Goal: Task Accomplishment & Management: Complete application form

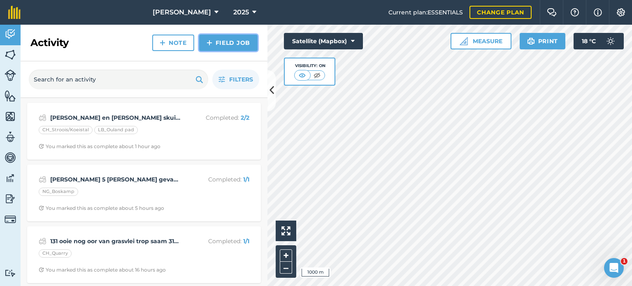
click at [228, 38] on link "Field Job" at bounding box center [228, 43] width 58 height 16
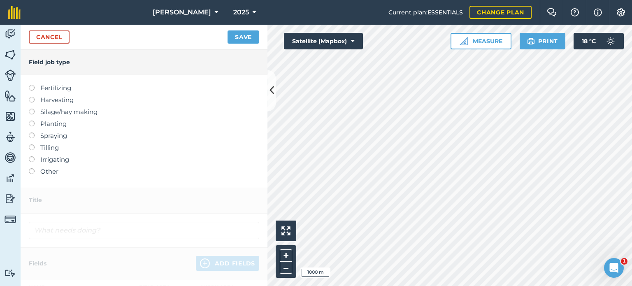
click at [34, 168] on label at bounding box center [35, 168] width 12 height 0
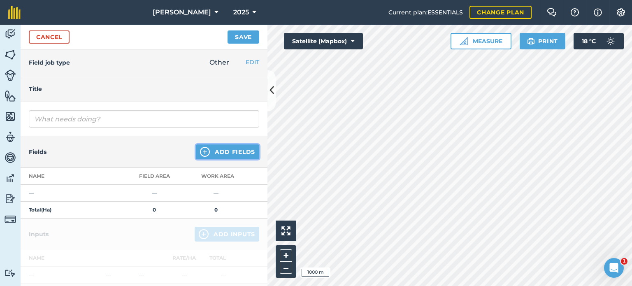
click at [228, 154] on button "Add Fields" at bounding box center [227, 151] width 63 height 15
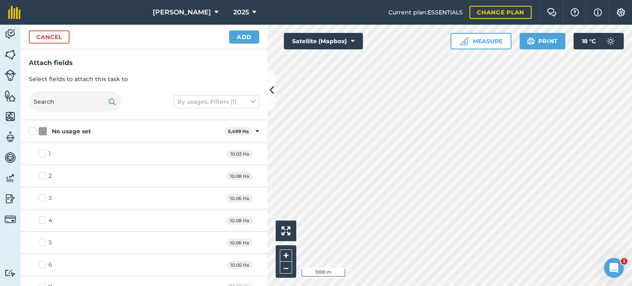
checkbox input "true"
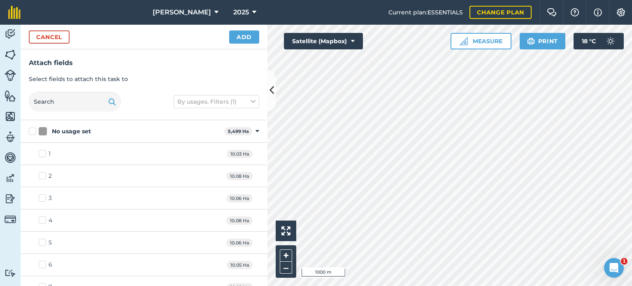
checkbox input "true"
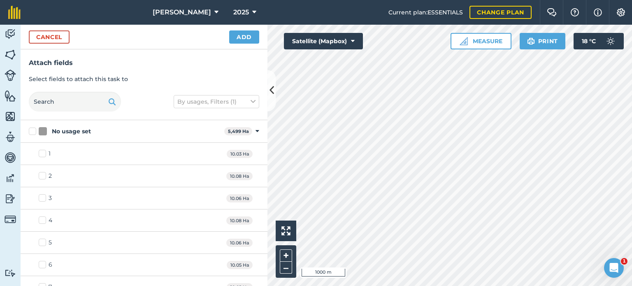
checkbox input "true"
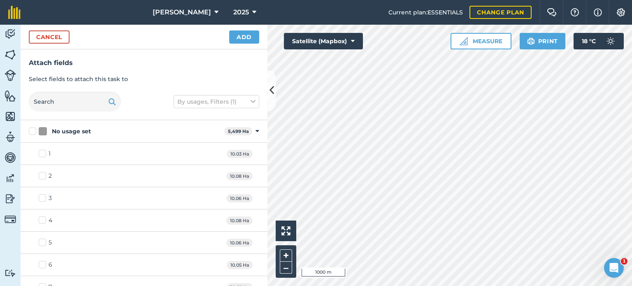
checkbox input "false"
checkbox input "true"
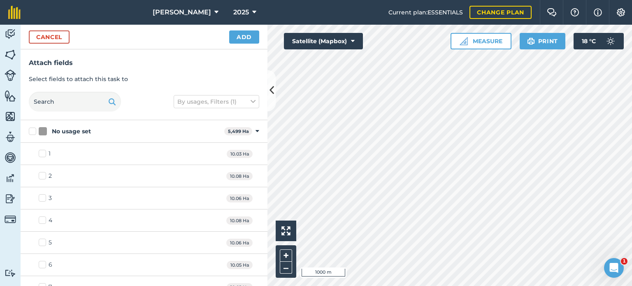
checkbox input "true"
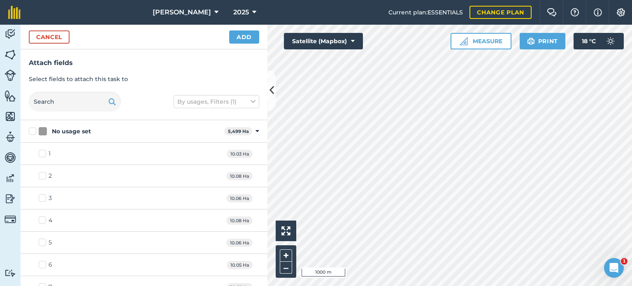
checkbox input "true"
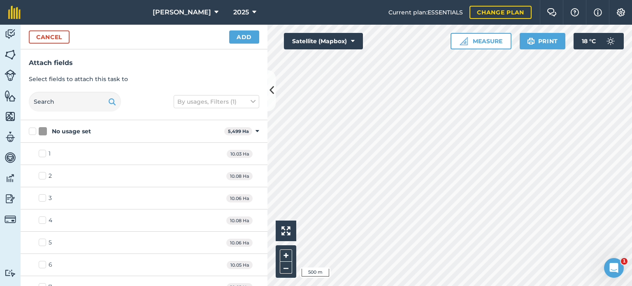
checkbox input "true"
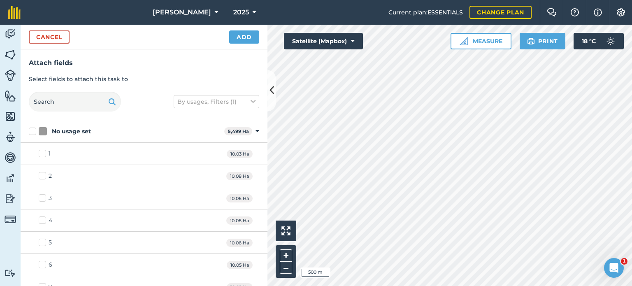
checkbox input "true"
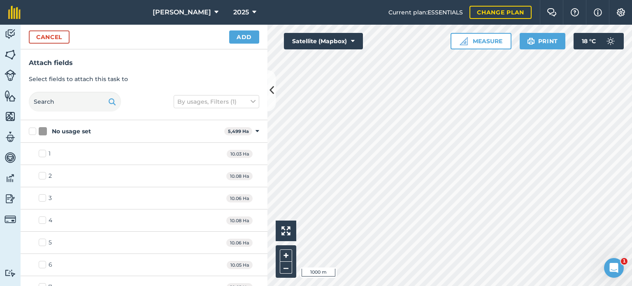
checkbox input "true"
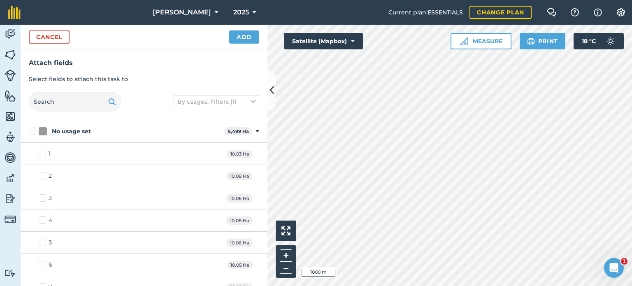
checkbox input "true"
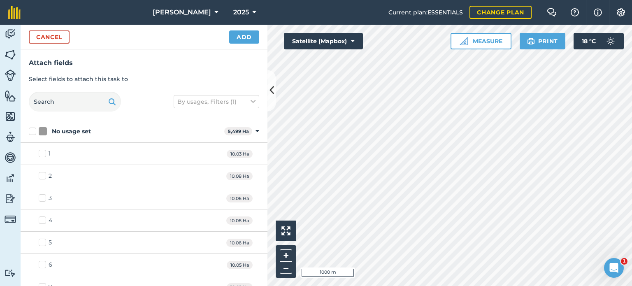
checkbox input "true"
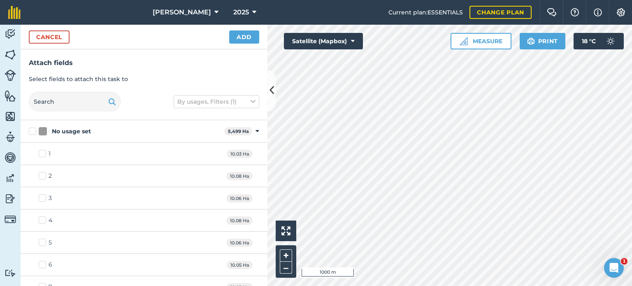
checkbox input "true"
checkbox input "false"
checkbox input "true"
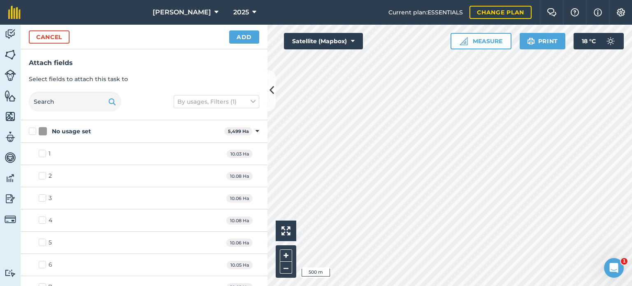
checkbox input "true"
click at [240, 39] on button "Add" at bounding box center [244, 36] width 30 height 13
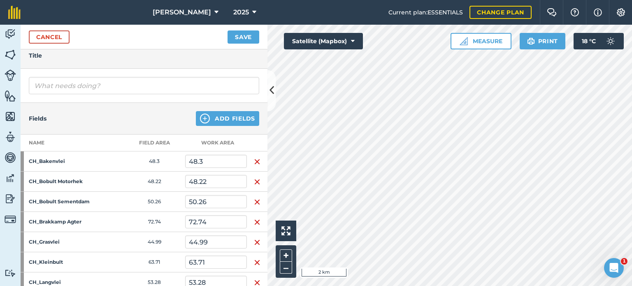
scroll to position [82, 0]
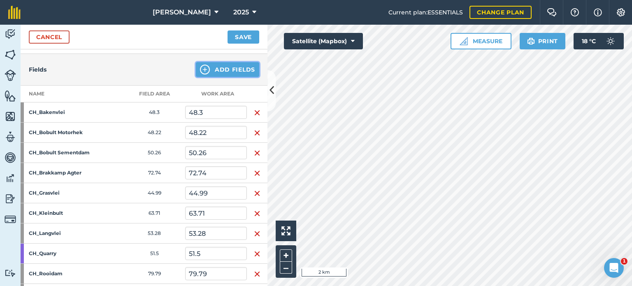
click at [229, 71] on button "Add Fields" at bounding box center [227, 69] width 63 height 15
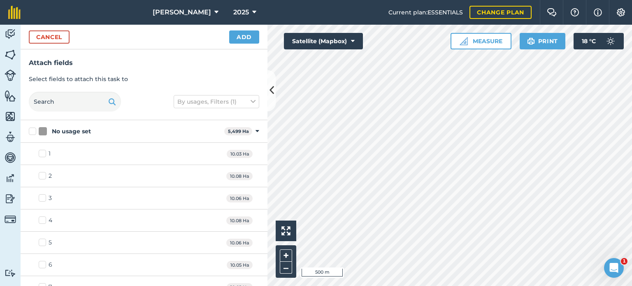
checkbox input "true"
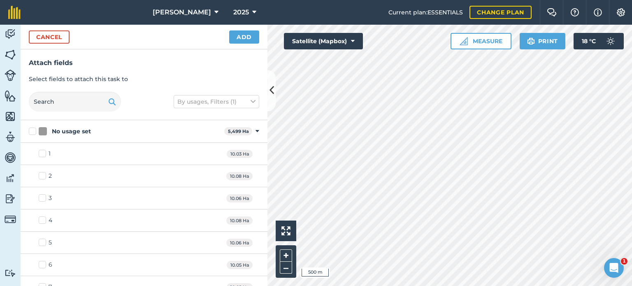
checkbox input "true"
click at [243, 36] on button "Add" at bounding box center [244, 36] width 30 height 13
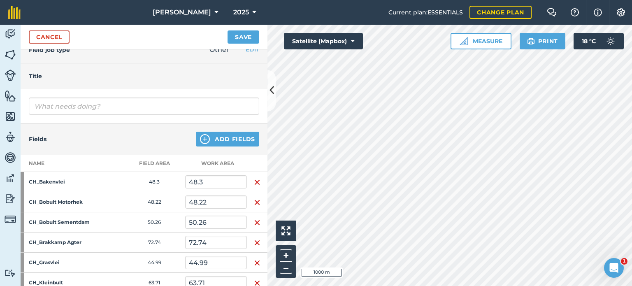
scroll to position [0, 0]
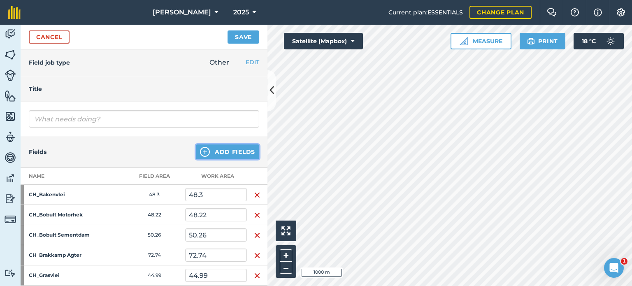
click at [224, 149] on button "Add Fields" at bounding box center [227, 151] width 63 height 15
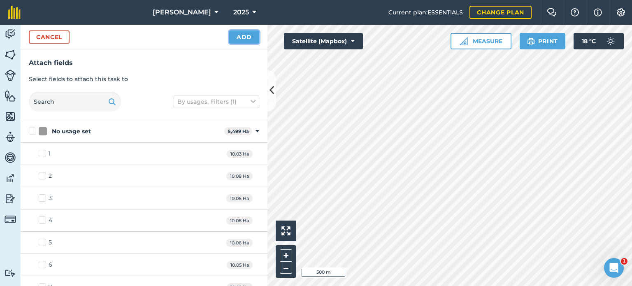
click at [249, 37] on button "Add" at bounding box center [244, 36] width 30 height 13
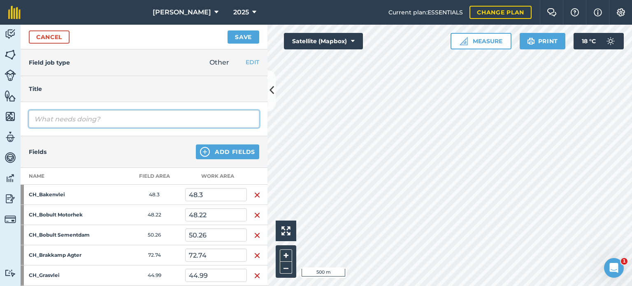
click at [56, 121] on input "text" at bounding box center [144, 118] width 230 height 17
click at [106, 126] on input "text" at bounding box center [144, 118] width 230 height 17
click at [96, 118] on input "text" at bounding box center [144, 118] width 230 height 17
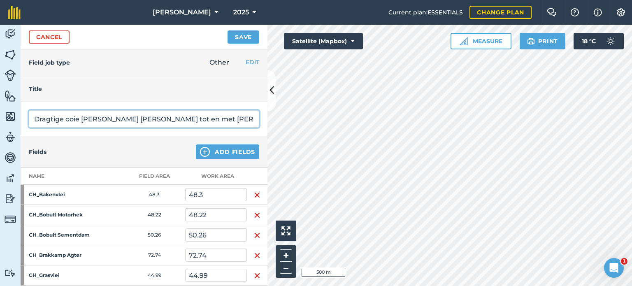
type input "Dragtige ooie [PERSON_NAME] [PERSON_NAME] tot en met [PERSON_NAME]"
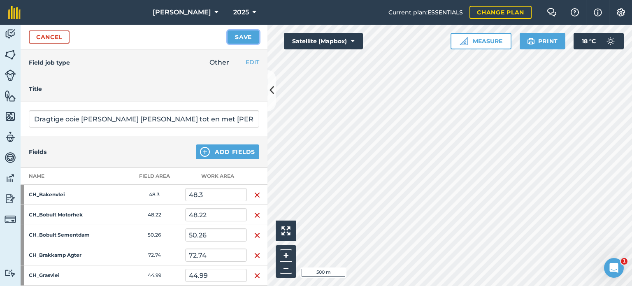
click at [238, 37] on button "Save" at bounding box center [244, 36] width 32 height 13
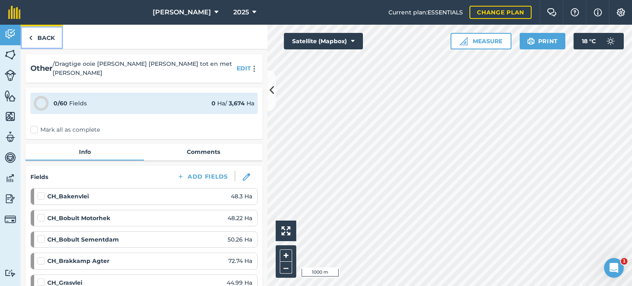
click at [30, 42] on img at bounding box center [31, 38] width 4 height 10
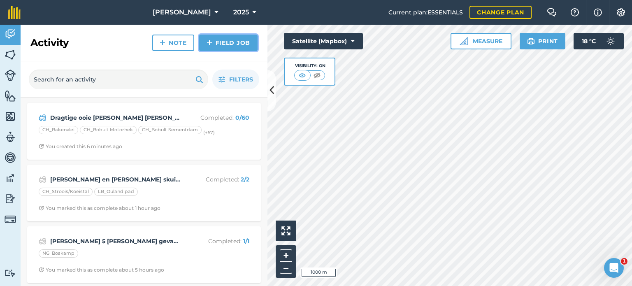
click at [222, 39] on link "Field Job" at bounding box center [228, 43] width 58 height 16
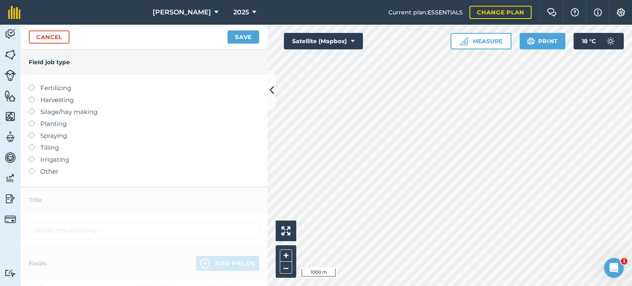
click at [32, 174] on label "Other" at bounding box center [144, 172] width 230 height 10
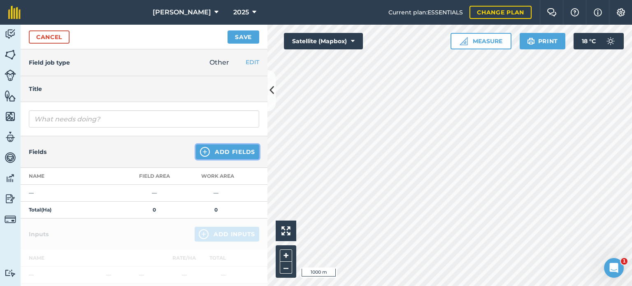
click at [224, 148] on button "Add Fields" at bounding box center [227, 151] width 63 height 15
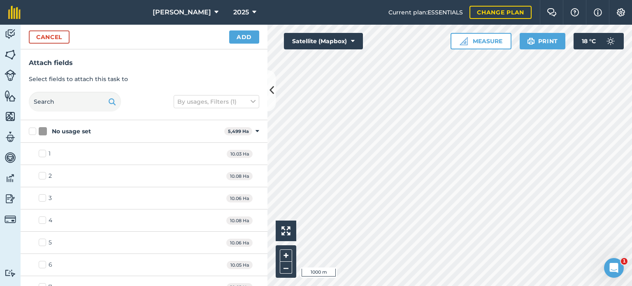
checkbox input "true"
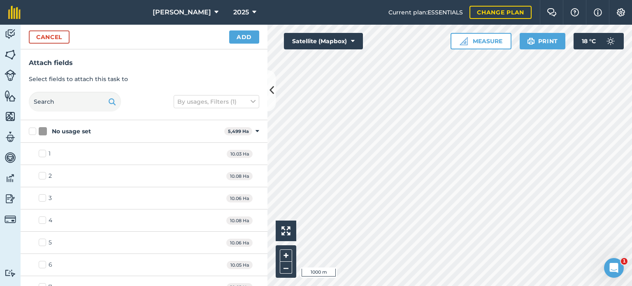
checkbox input "true"
click at [244, 38] on button "Add" at bounding box center [244, 36] width 30 height 13
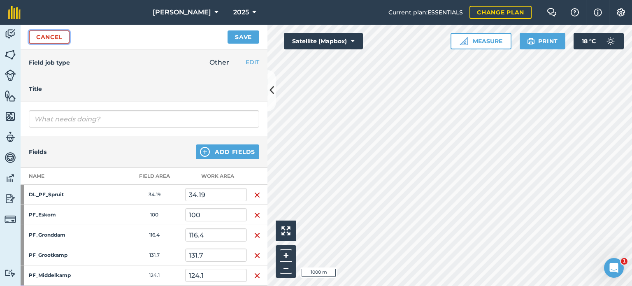
click at [57, 34] on link "Cancel" at bounding box center [49, 36] width 41 height 13
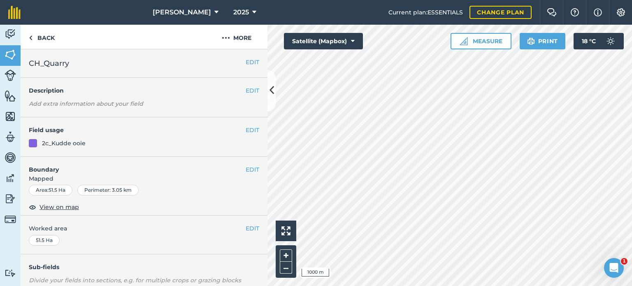
scroll to position [130, 0]
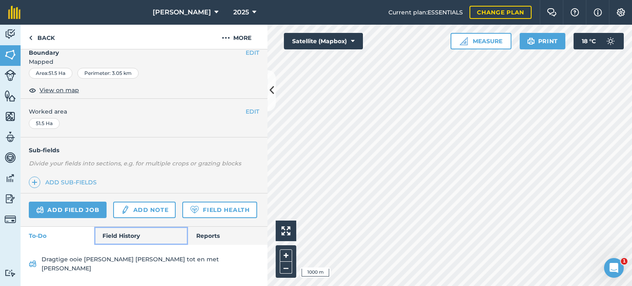
click at [113, 241] on link "Field History" at bounding box center [140, 236] width 93 height 18
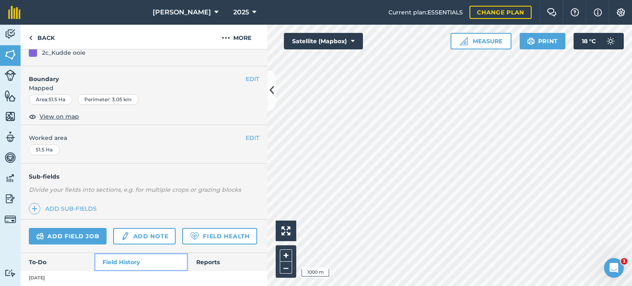
scroll to position [89, 0]
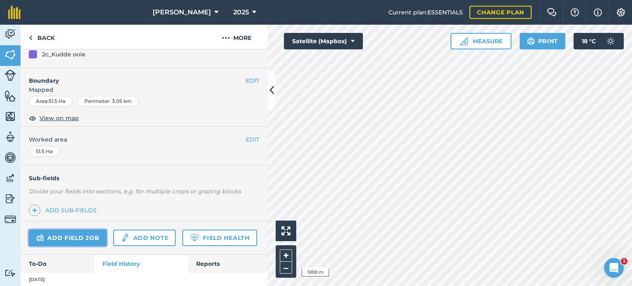
click at [76, 230] on link "Add field job" at bounding box center [68, 238] width 78 height 16
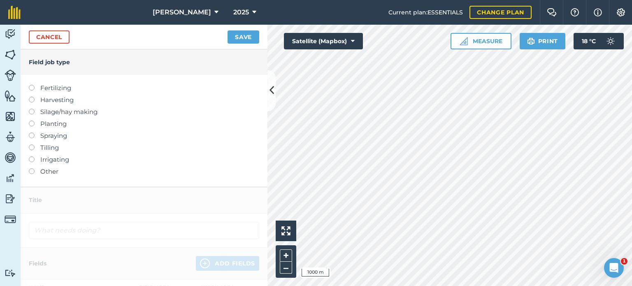
click at [34, 168] on label at bounding box center [35, 168] width 12 height 0
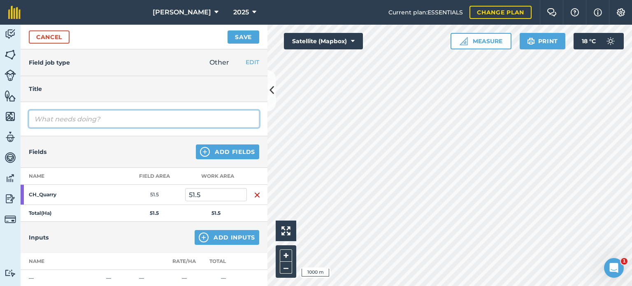
click at [84, 123] on input "text" at bounding box center [144, 118] width 230 height 17
type input "f"
type input "k"
drag, startPoint x: 39, startPoint y: 120, endPoint x: 35, endPoint y: 121, distance: 4.2
click at [35, 121] on input "Geskeerde ooie in by quarry" at bounding box center [144, 118] width 230 height 17
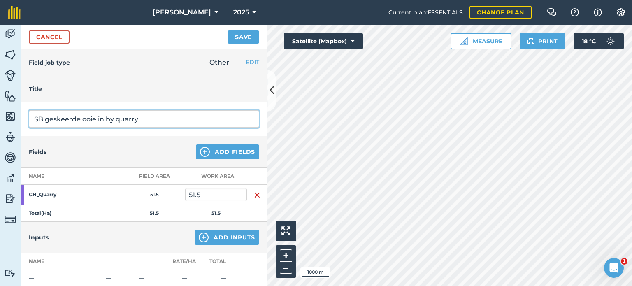
click at [150, 120] on input "SB geskeerde ooie in by quarry" at bounding box center [144, 118] width 230 height 17
drag, startPoint x: 49, startPoint y: 118, endPoint x: 28, endPoint y: 118, distance: 21.4
click at [28, 118] on div "SB geskeerde ooie in by quarry saam met 26 van LB" at bounding box center [144, 119] width 247 height 34
click at [129, 118] on input "Geskeerde ooie in by quarry saam met 26 van LB" at bounding box center [144, 118] width 230 height 17
click at [127, 116] on input "Geskeerde ooie in by quarry saam met 26 van LB" at bounding box center [144, 118] width 230 height 17
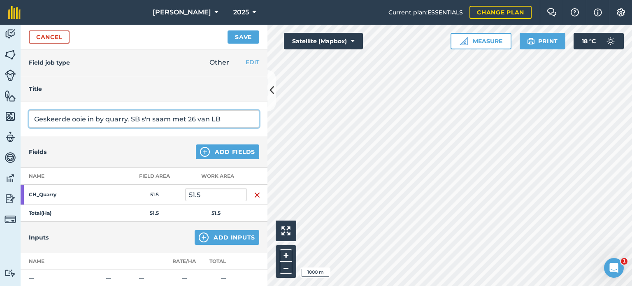
click at [130, 117] on input "Geskeerde ooie in by quarry. SB s'n saam met 26 van LB" at bounding box center [144, 118] width 230 height 17
drag, startPoint x: 167, startPoint y: 121, endPoint x: 177, endPoint y: 119, distance: 10.0
click at [177, 119] on input "Geskeerde ooie in by quarry. 317 van SB s'n saam met 26 van LB" at bounding box center [144, 118] width 230 height 17
click at [221, 118] on input "Geskeerde ooie in by quarry. 317 van SB, 131 van [PERSON_NAME] en 26 van LB" at bounding box center [144, 118] width 230 height 17
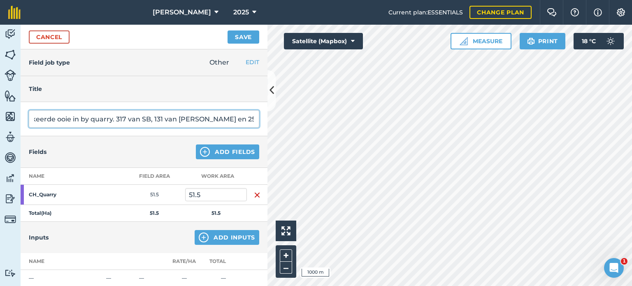
type input "Geskeerde ooie in by quarry. 317 van SB, 131 van [PERSON_NAME] en 25 van LB"
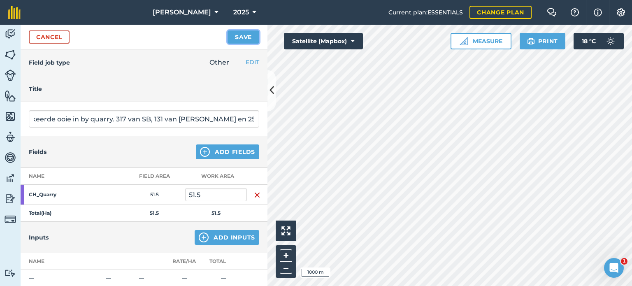
click at [240, 41] on button "Save" at bounding box center [244, 36] width 32 height 13
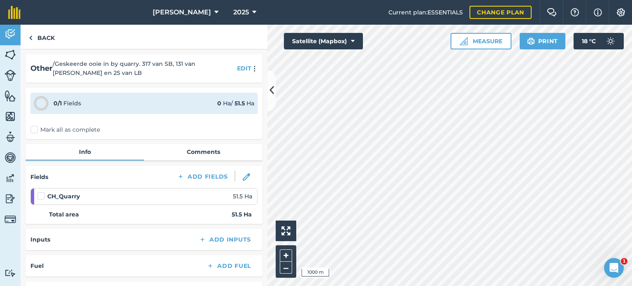
click at [33, 130] on label "Mark all as complete" at bounding box center [65, 129] width 70 height 9
click at [33, 130] on input "Mark all as complete" at bounding box center [32, 127] width 5 height 5
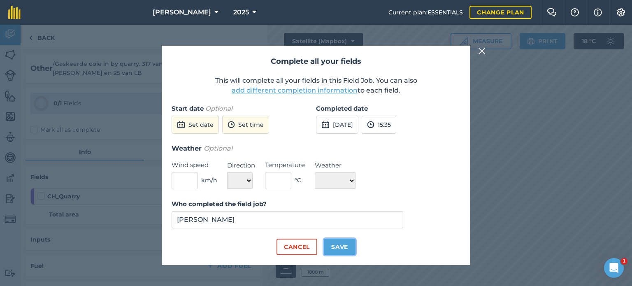
click at [342, 250] on button "Save" at bounding box center [340, 247] width 32 height 16
checkbox input "true"
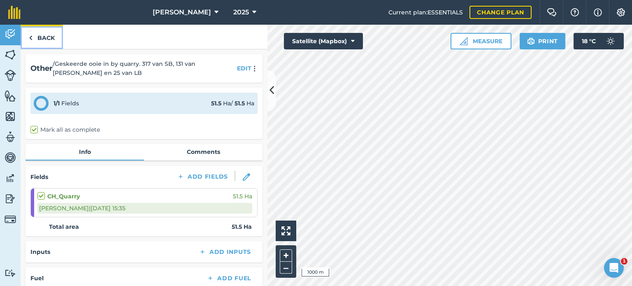
click at [36, 37] on link "Back" at bounding box center [42, 37] width 42 height 24
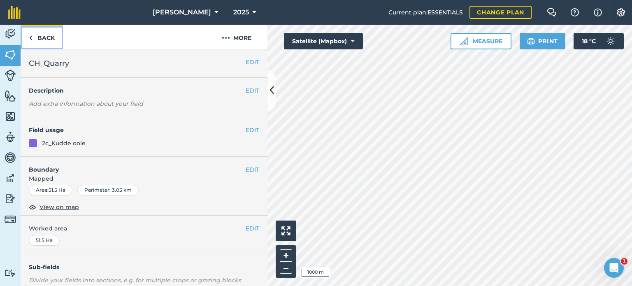
click at [37, 38] on link "Back" at bounding box center [42, 37] width 42 height 24
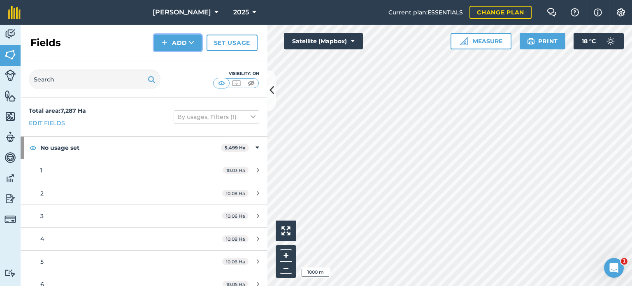
click at [161, 45] on button "Add" at bounding box center [178, 43] width 48 height 16
click at [114, 53] on div "Fields Add Draw Import Set usage" at bounding box center [144, 43] width 247 height 37
click at [13, 40] on link "Activity" at bounding box center [10, 35] width 21 height 21
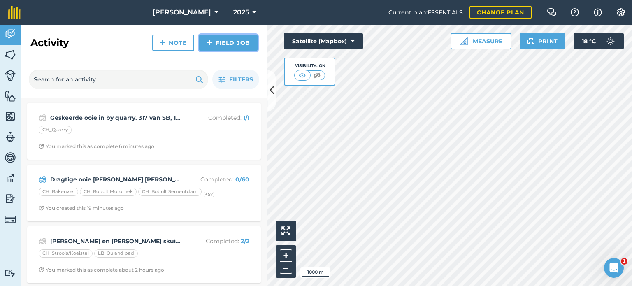
click at [229, 47] on link "Field Job" at bounding box center [228, 43] width 58 height 16
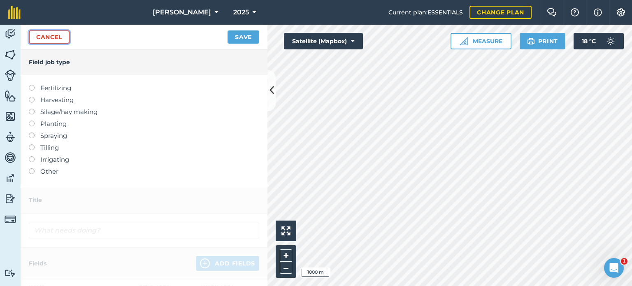
click at [56, 37] on link "Cancel" at bounding box center [49, 36] width 41 height 13
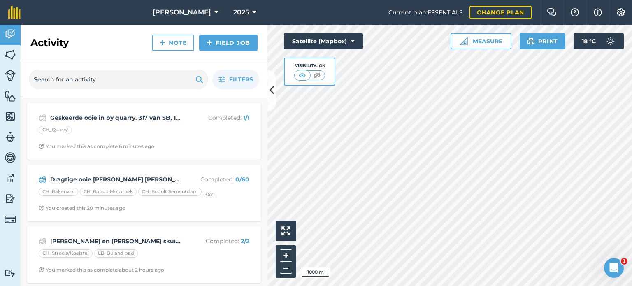
click at [56, 37] on h2 "Activity" at bounding box center [49, 42] width 38 height 13
click at [230, 46] on link "Field Job" at bounding box center [228, 43] width 58 height 16
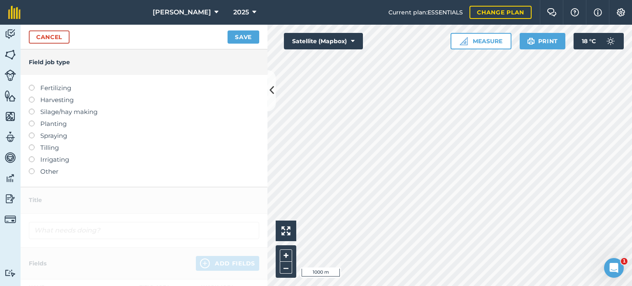
click at [32, 168] on label at bounding box center [35, 168] width 12 height 0
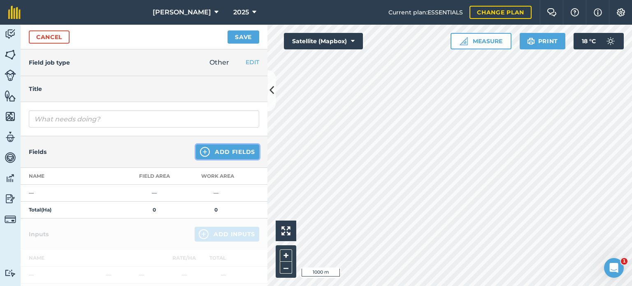
click at [230, 146] on button "Add Fields" at bounding box center [227, 151] width 63 height 15
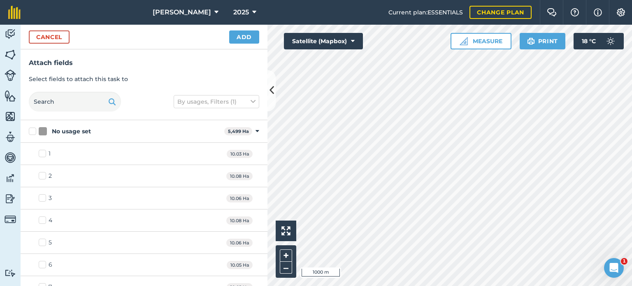
checkbox input "true"
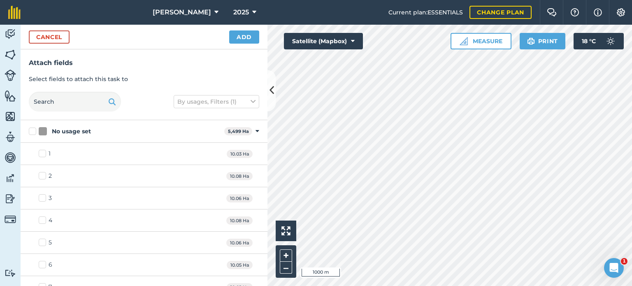
checkbox input "true"
click at [237, 38] on button "Add" at bounding box center [244, 36] width 30 height 13
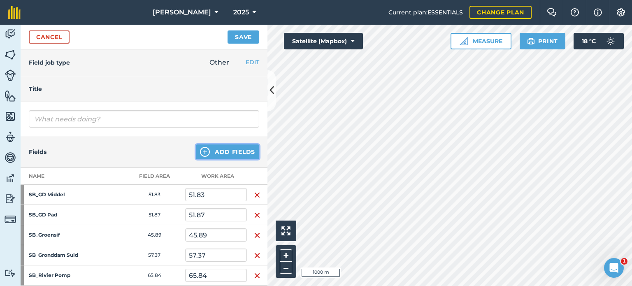
click at [218, 153] on button "Add Fields" at bounding box center [227, 151] width 63 height 15
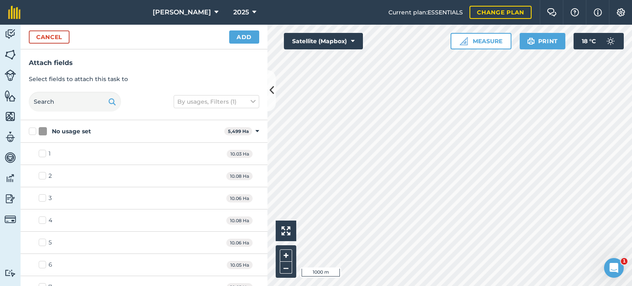
checkbox input "false"
checkbox input "true"
click at [246, 41] on button "Add" at bounding box center [244, 36] width 30 height 13
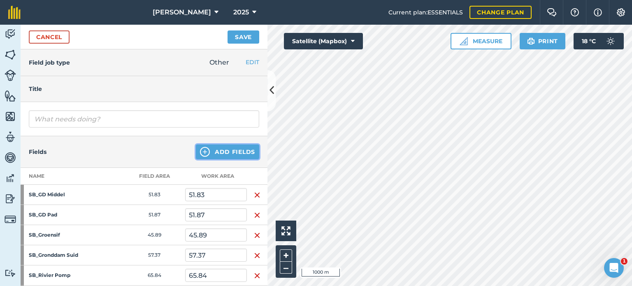
click at [221, 149] on button "Add Fields" at bounding box center [227, 151] width 63 height 15
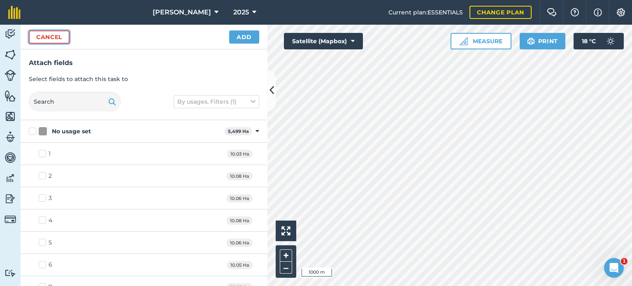
click at [54, 37] on button "Cancel" at bounding box center [49, 36] width 41 height 13
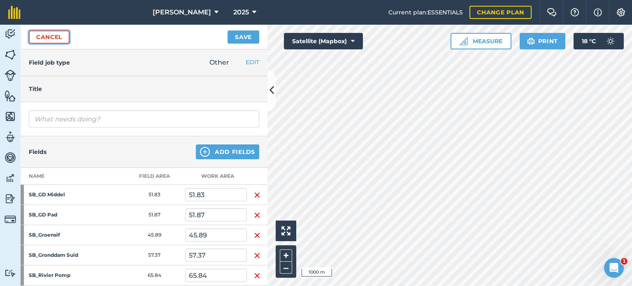
click at [58, 39] on link "Cancel" at bounding box center [49, 36] width 41 height 13
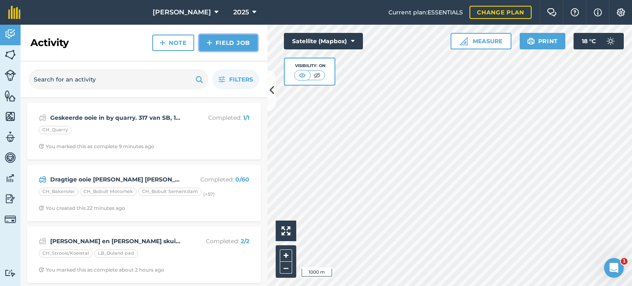
click at [233, 46] on link "Field Job" at bounding box center [228, 43] width 58 height 16
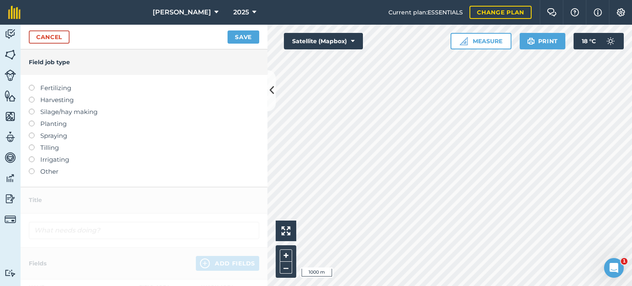
click at [32, 168] on label at bounding box center [35, 168] width 12 height 0
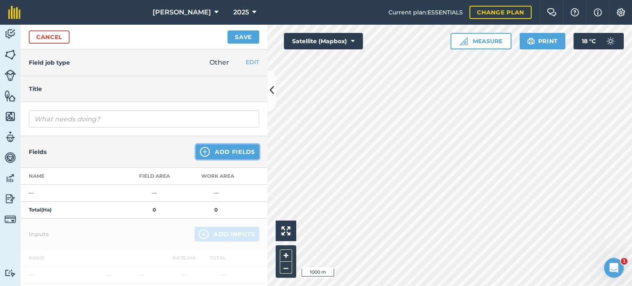
click at [228, 151] on button "Add Fields" at bounding box center [227, 151] width 63 height 15
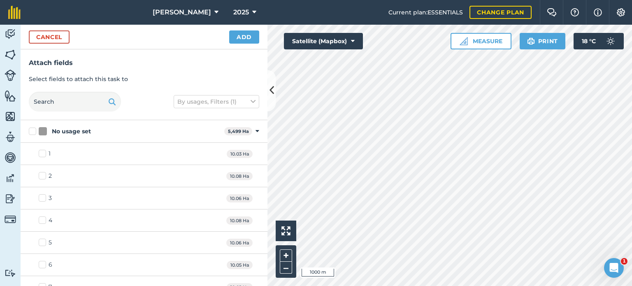
checkbox input "true"
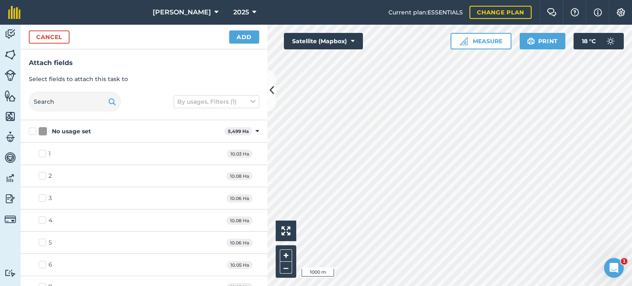
checkbox input "true"
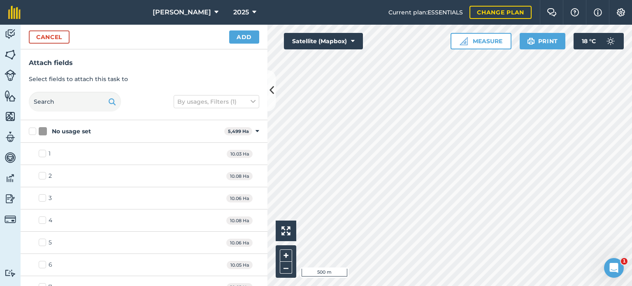
checkbox input "true"
click at [245, 36] on button "Add" at bounding box center [244, 36] width 30 height 13
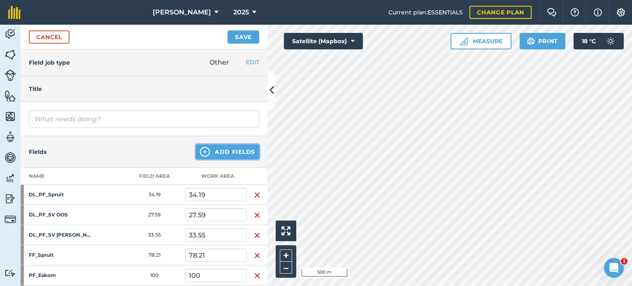
click at [220, 151] on button "Add Fields" at bounding box center [227, 151] width 63 height 15
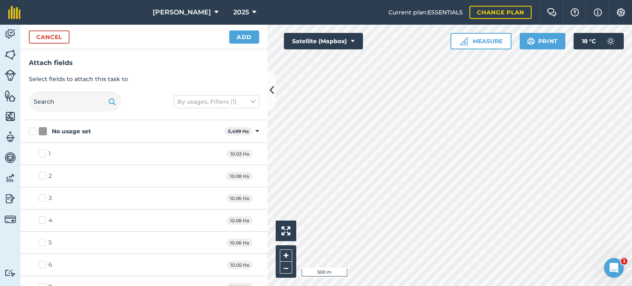
checkbox input "true"
checkbox input "false"
click at [241, 39] on button "Add" at bounding box center [244, 36] width 30 height 13
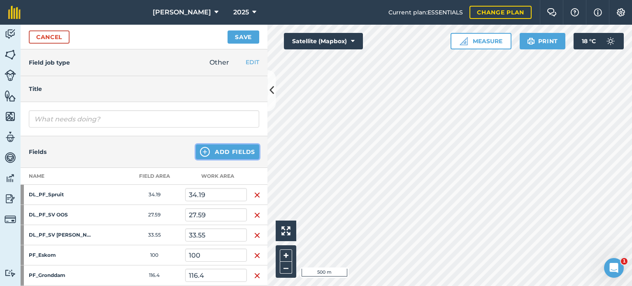
click at [227, 149] on button "Add Fields" at bounding box center [227, 151] width 63 height 15
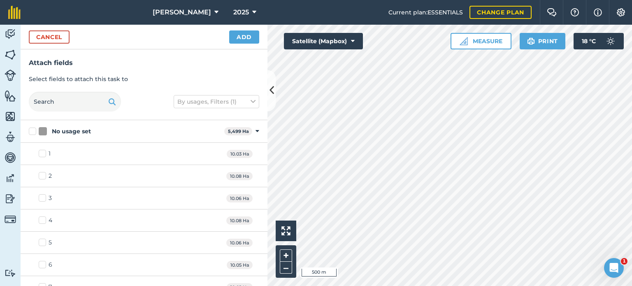
checkbox input "false"
checkbox input "true"
click at [250, 41] on button "Add" at bounding box center [244, 36] width 30 height 13
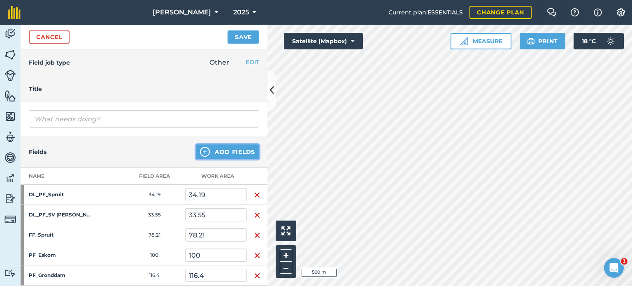
click at [220, 151] on button "Add Fields" at bounding box center [227, 151] width 63 height 15
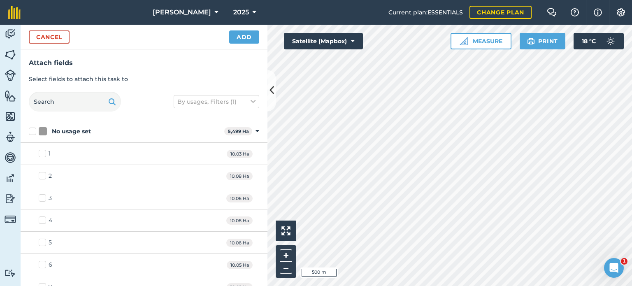
checkbox input "false"
click at [240, 41] on button "Add" at bounding box center [244, 36] width 30 height 13
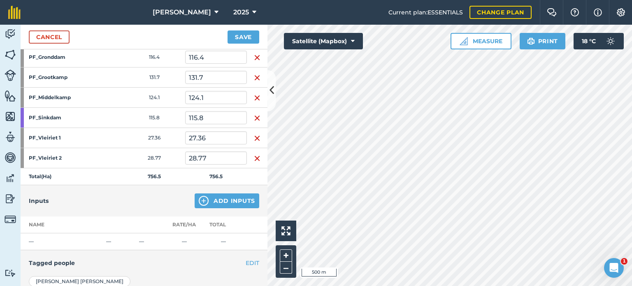
scroll to position [206, 0]
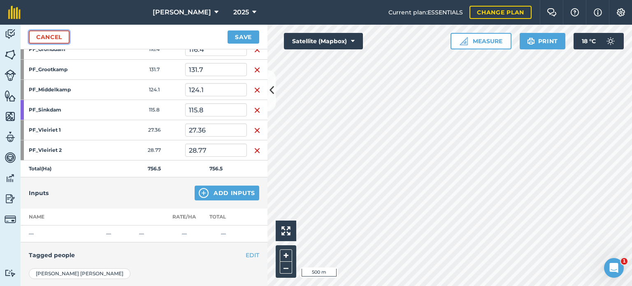
click at [47, 36] on link "Cancel" at bounding box center [49, 36] width 41 height 13
